Goal: Task Accomplishment & Management: Complete application form

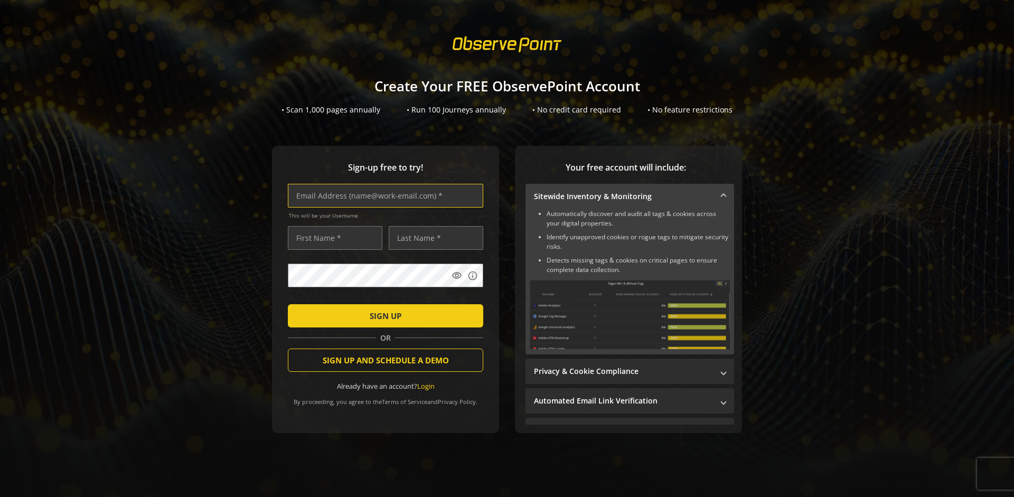
click at [383, 195] on input "text" at bounding box center [385, 196] width 195 height 24
type input "[EMAIL_ADDRESS][DOMAIN_NAME]"
click at [332, 238] on input "text" at bounding box center [335, 238] width 95 height 24
type input "Test"
click at [433, 238] on input "text" at bounding box center [436, 238] width 95 height 24
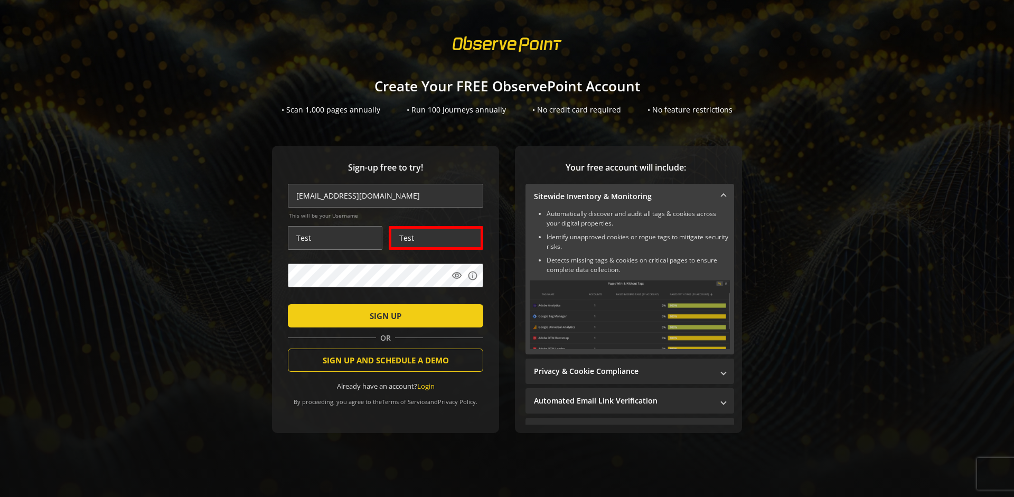
type input "Test"
click at [383, 315] on span "SIGN UP" at bounding box center [386, 315] width 32 height 19
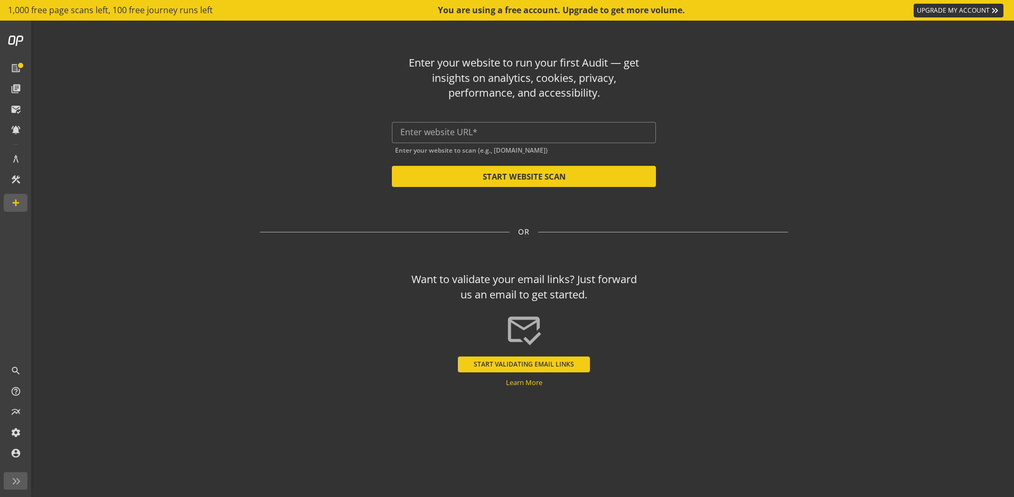
click at [524, 364] on button "START VALIDATING EMAIL LINKS" at bounding box center [524, 365] width 132 height 16
